Goal: Transaction & Acquisition: Download file/media

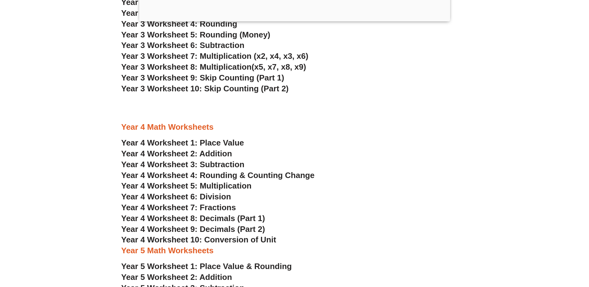
scroll to position [1062, 0]
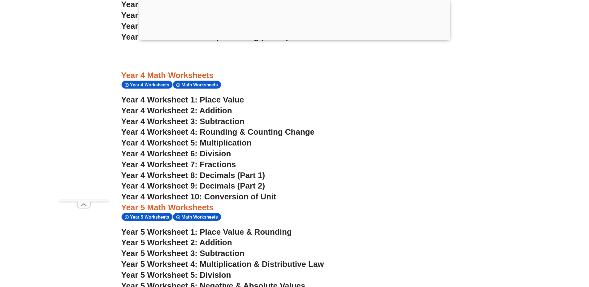
click at [213, 102] on span "Year 4 Worksheet 1: Place Value" at bounding box center [182, 99] width 123 height 9
click at [224, 110] on span "Year 4 Worksheet 2: Addition" at bounding box center [176, 110] width 111 height 9
click at [218, 122] on span "Year 4 Worksheet 3: Subtraction" at bounding box center [182, 121] width 123 height 9
click at [239, 142] on span "Year 4 Worksheet 5: Multiplication" at bounding box center [186, 142] width 130 height 9
click at [217, 153] on span "Year 4 Worksheet 6: Division" at bounding box center [176, 153] width 110 height 9
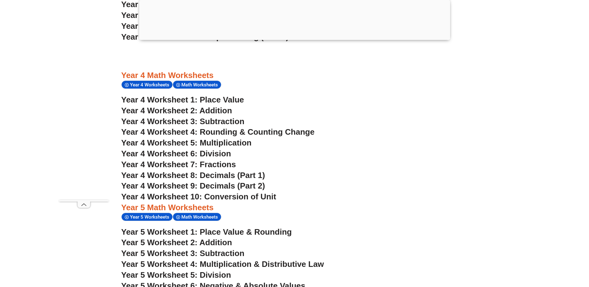
click at [208, 166] on span "Year 4 Worksheet 7: Fractions" at bounding box center [178, 164] width 115 height 9
click at [254, 178] on span "Year 4 Worksheet 8: Decimals (Part 1)" at bounding box center [193, 174] width 144 height 9
click at [238, 174] on span "Year 4 Worksheet 8: Decimals (Part 1)" at bounding box center [193, 174] width 144 height 9
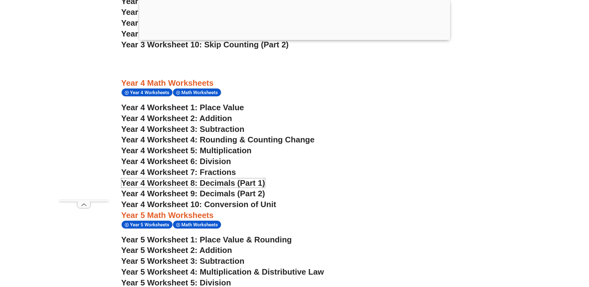
scroll to position [904, 0]
